Goal: Transaction & Acquisition: Purchase product/service

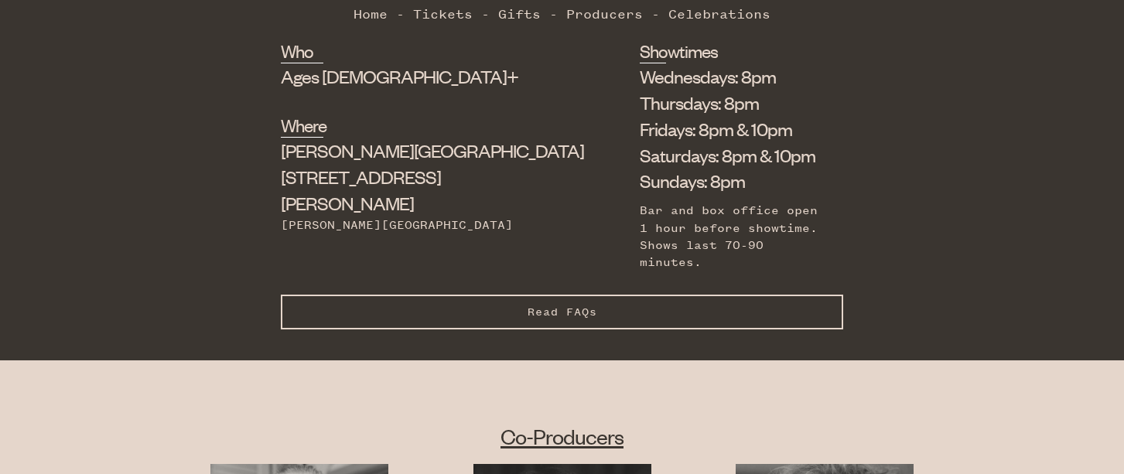
scroll to position [641, 0]
click at [640, 169] on li "Sundays: 8pm" at bounding box center [730, 182] width 180 height 26
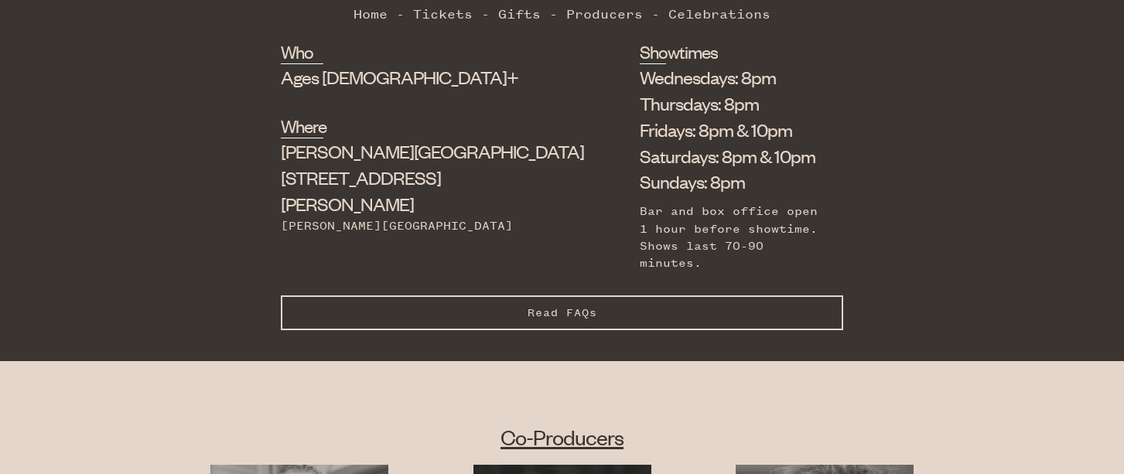
click at [640, 161] on li "Saturdays: 8pm & 10pm" at bounding box center [730, 156] width 180 height 26
click at [640, 177] on li "Sundays: 8pm" at bounding box center [730, 182] width 180 height 26
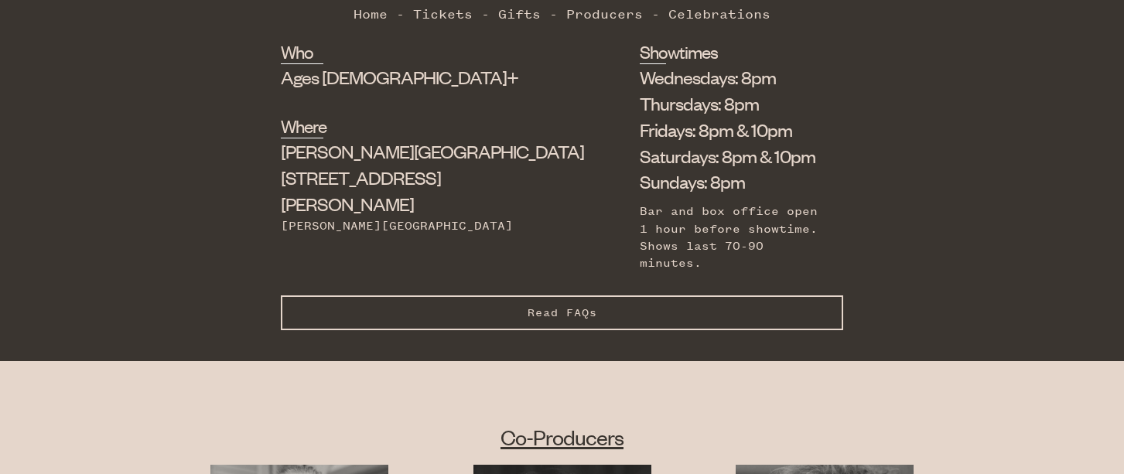
click at [640, 177] on li "Sundays: 8pm" at bounding box center [730, 182] width 180 height 26
click at [640, 191] on li "Sundays: 8pm" at bounding box center [730, 182] width 180 height 26
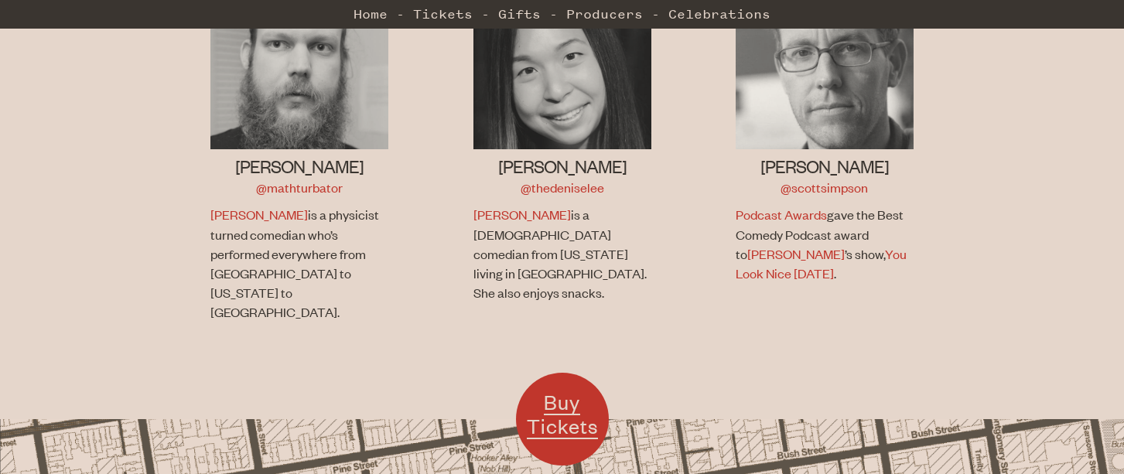
scroll to position [1128, 0]
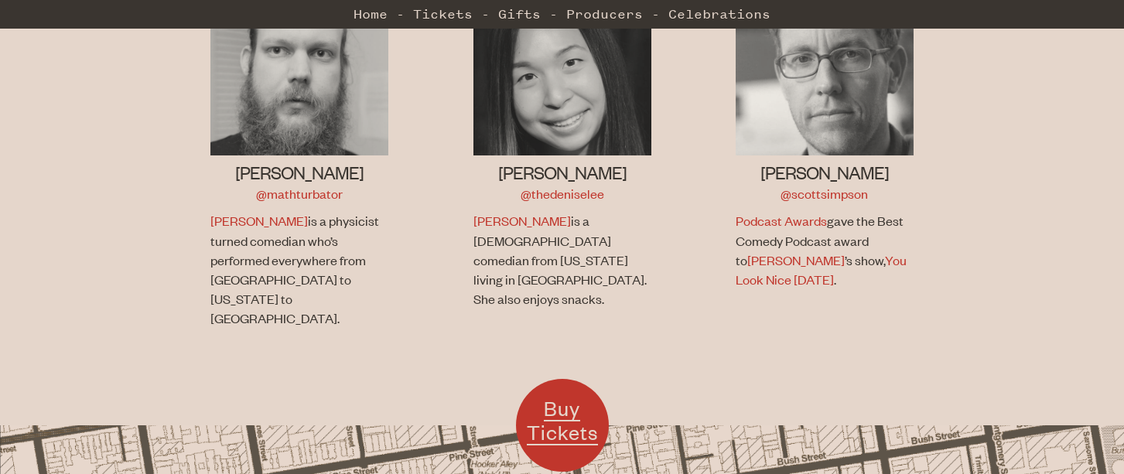
click at [559, 395] on span "Buy Tickets" at bounding box center [562, 420] width 71 height 50
